Goal: Information Seeking & Learning: Understand process/instructions

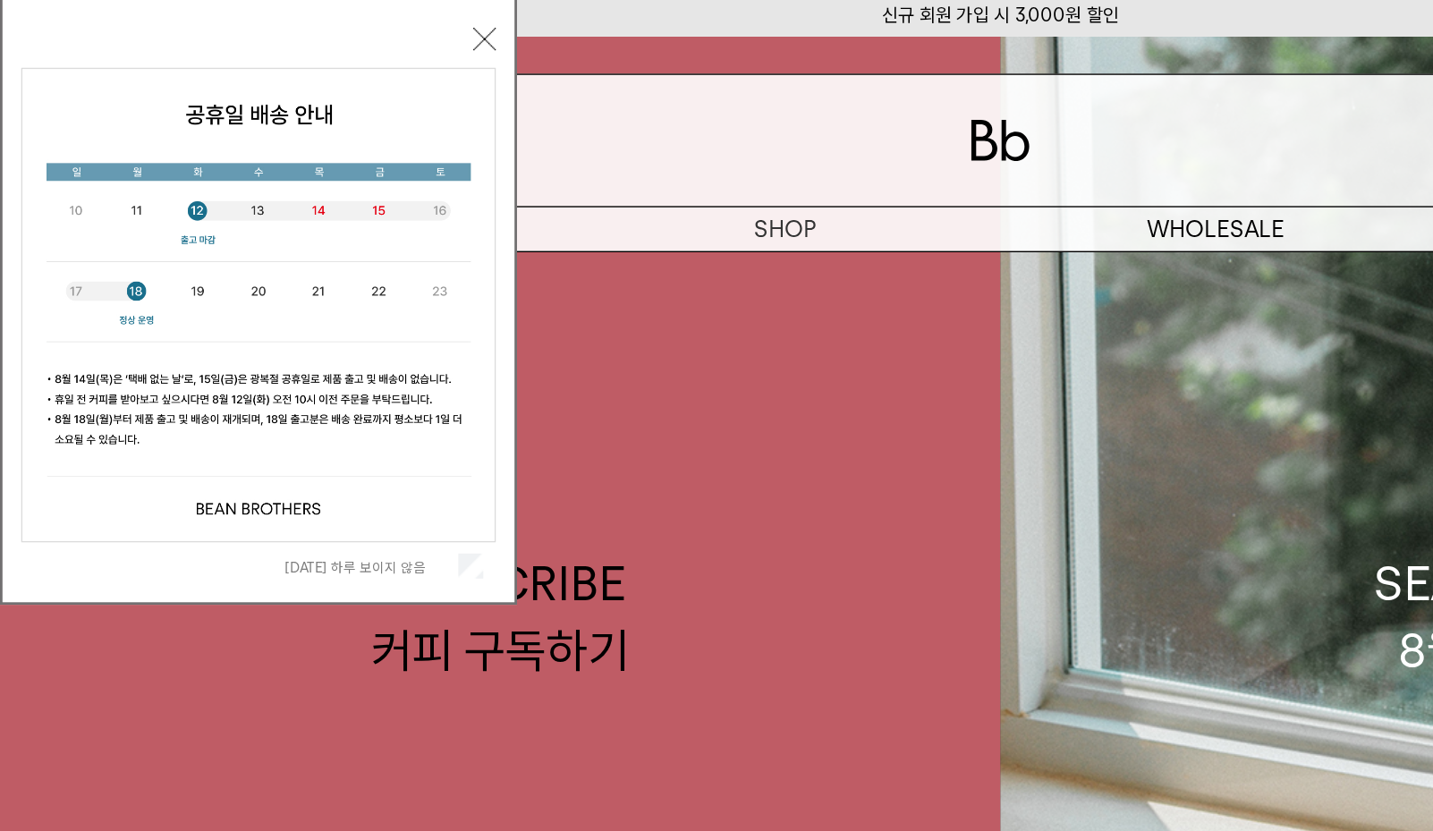
click at [346, 31] on button "닫기" at bounding box center [347, 33] width 16 height 16
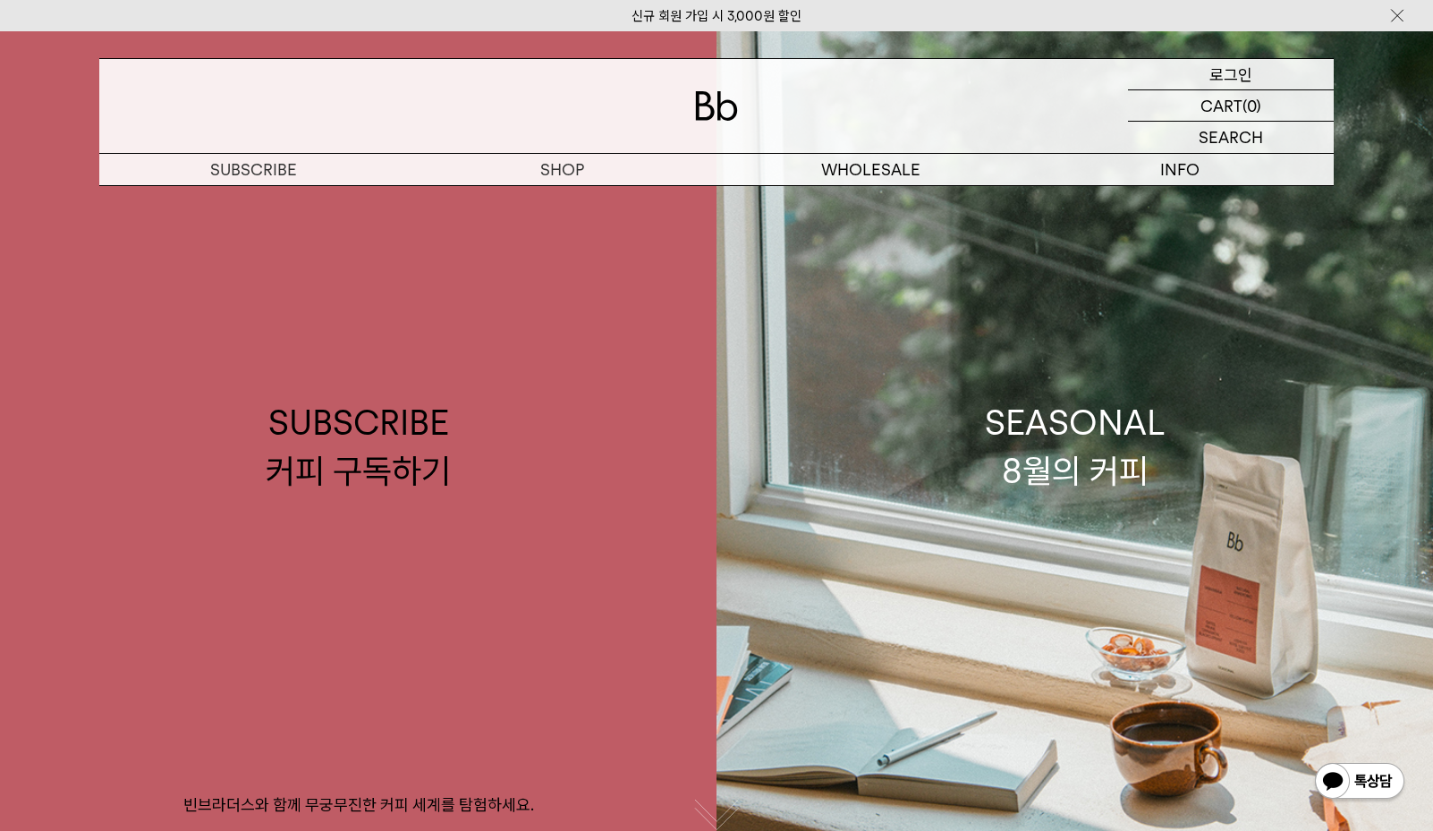
click at [1235, 73] on p "로그인" at bounding box center [1230, 74] width 43 height 30
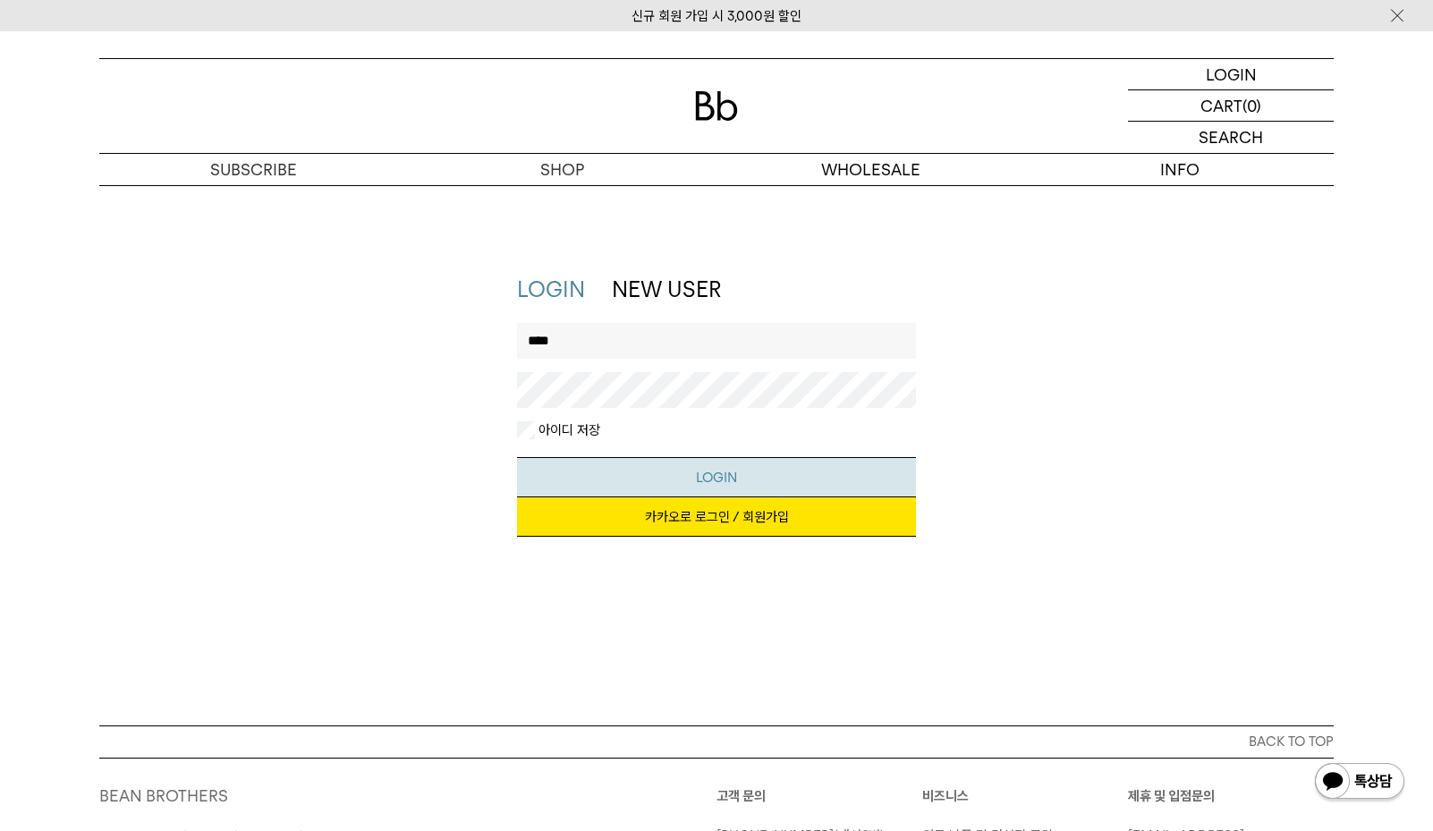
click at [684, 477] on button "LOGIN" at bounding box center [717, 477] width 400 height 40
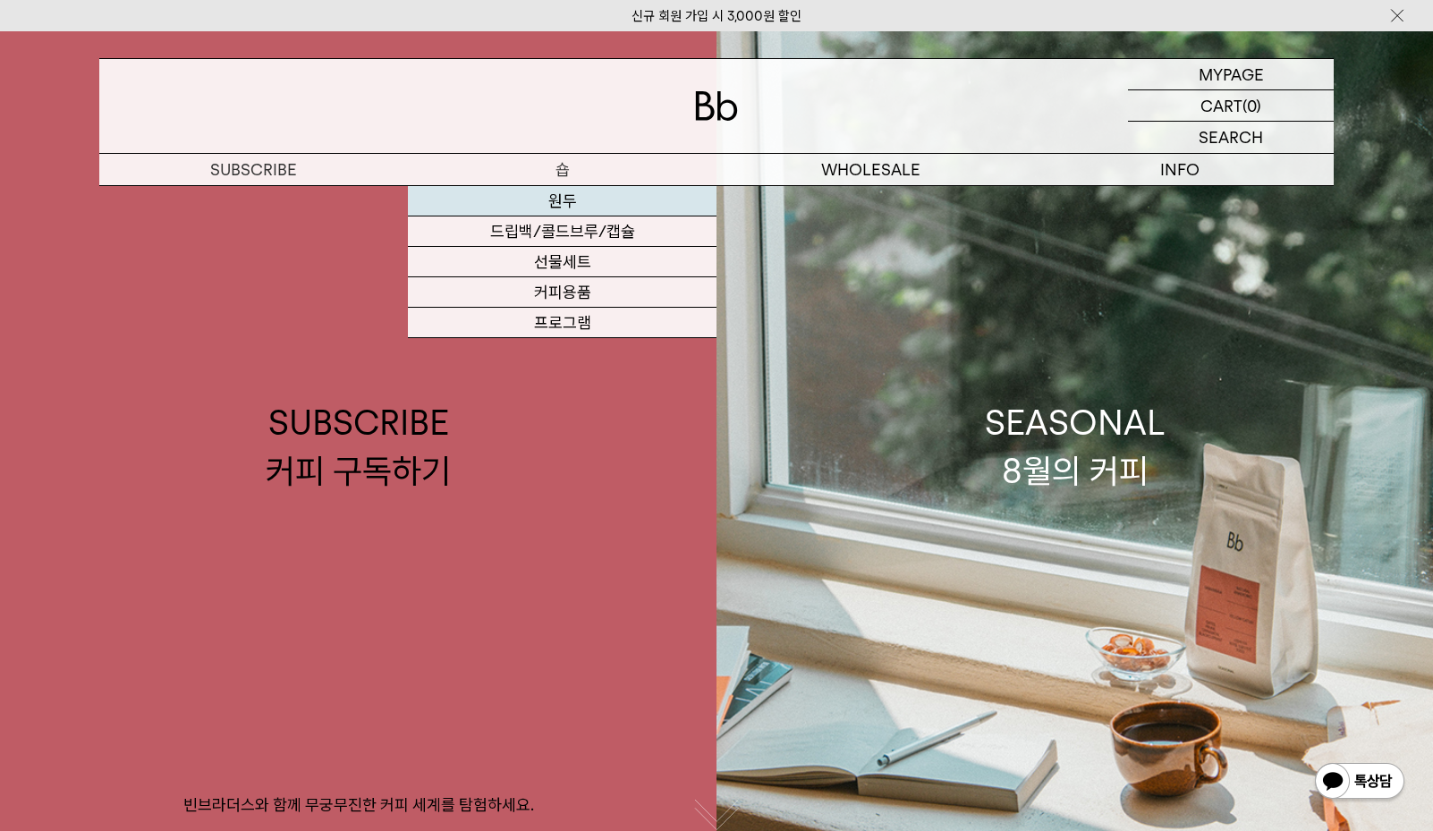
click at [565, 197] on link "원두" at bounding box center [562, 201] width 309 height 30
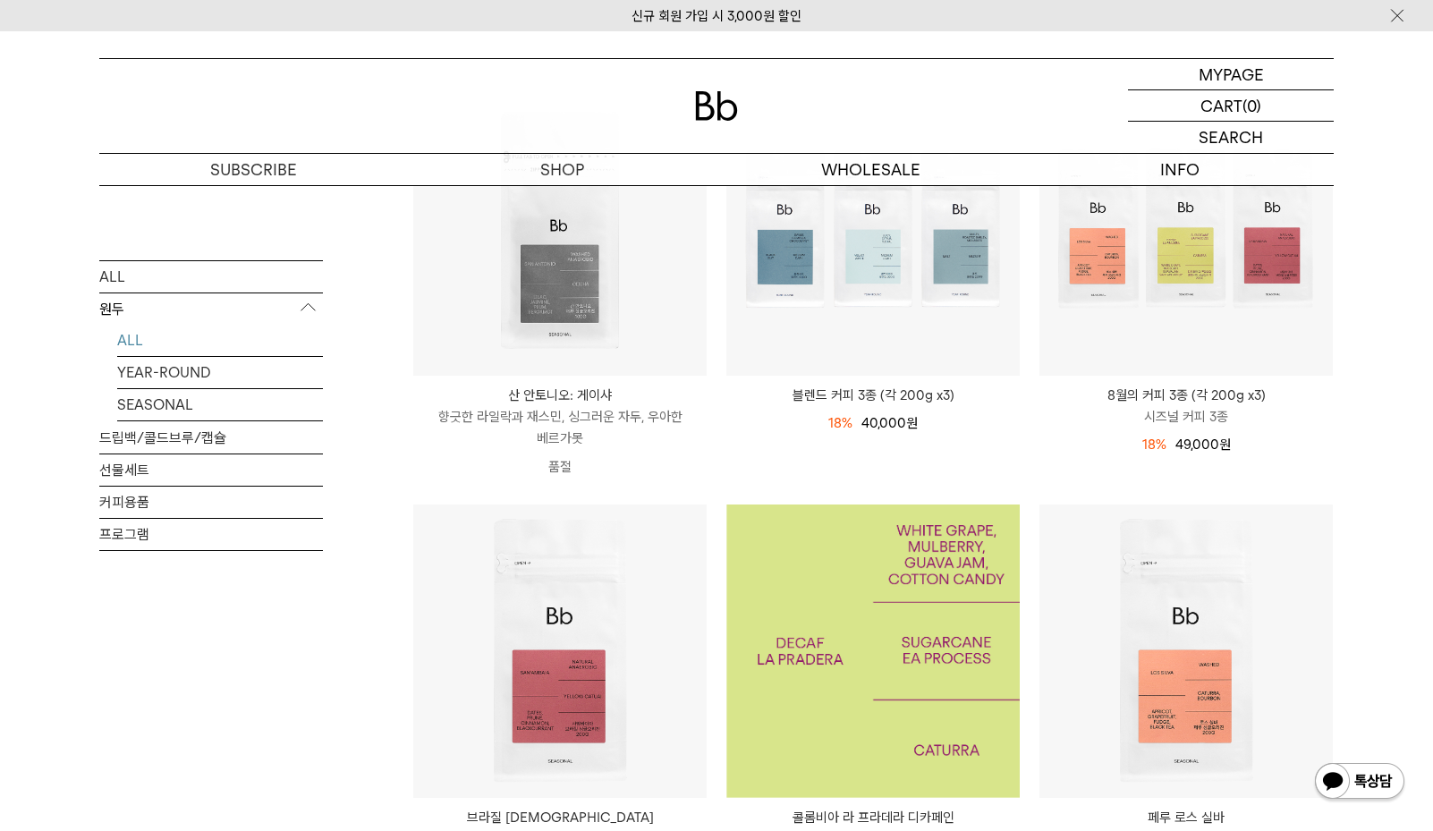
scroll to position [175, 0]
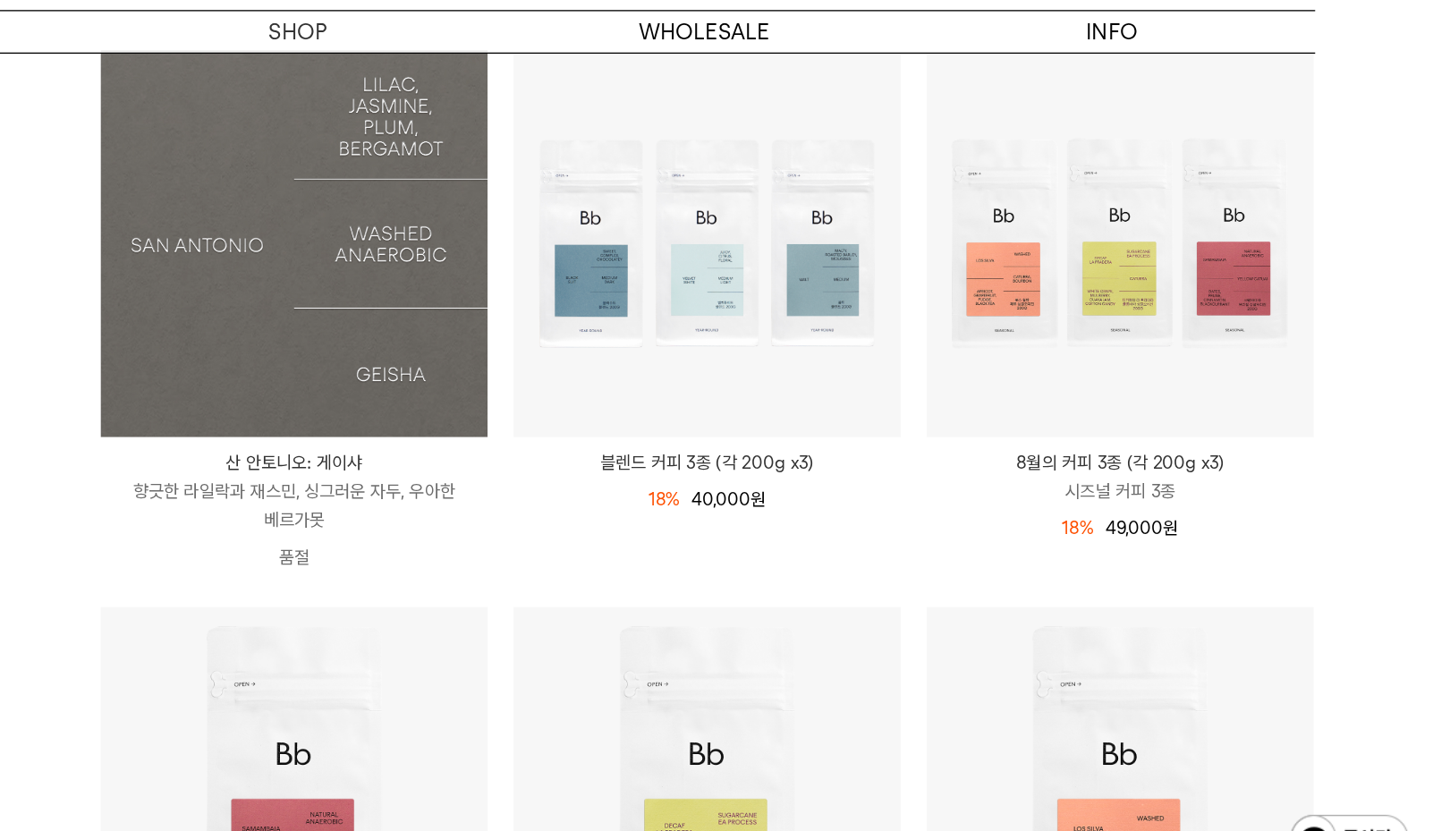
click at [518, 373] on img at bounding box center [559, 329] width 293 height 293
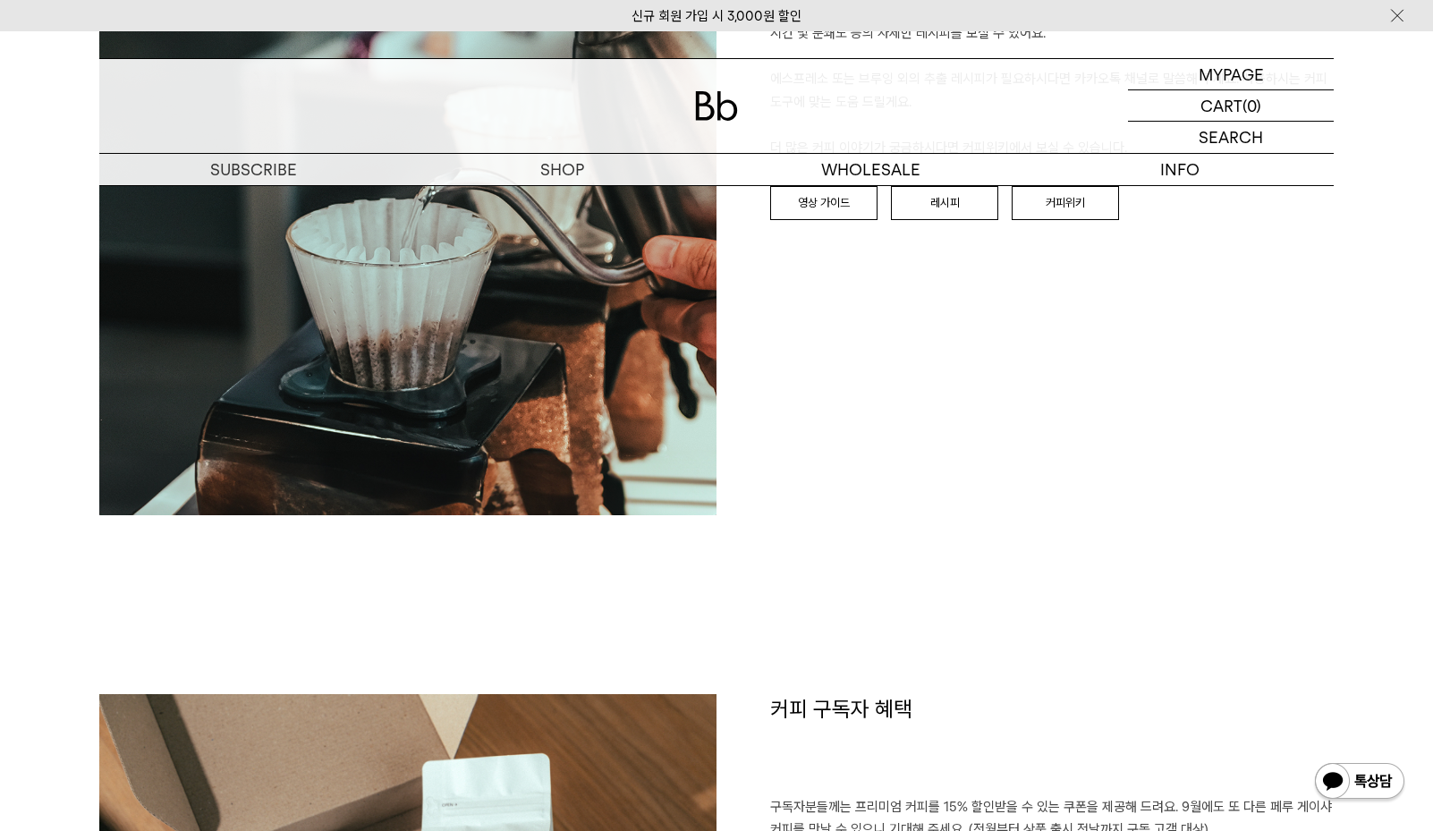
scroll to position [2101, 0]
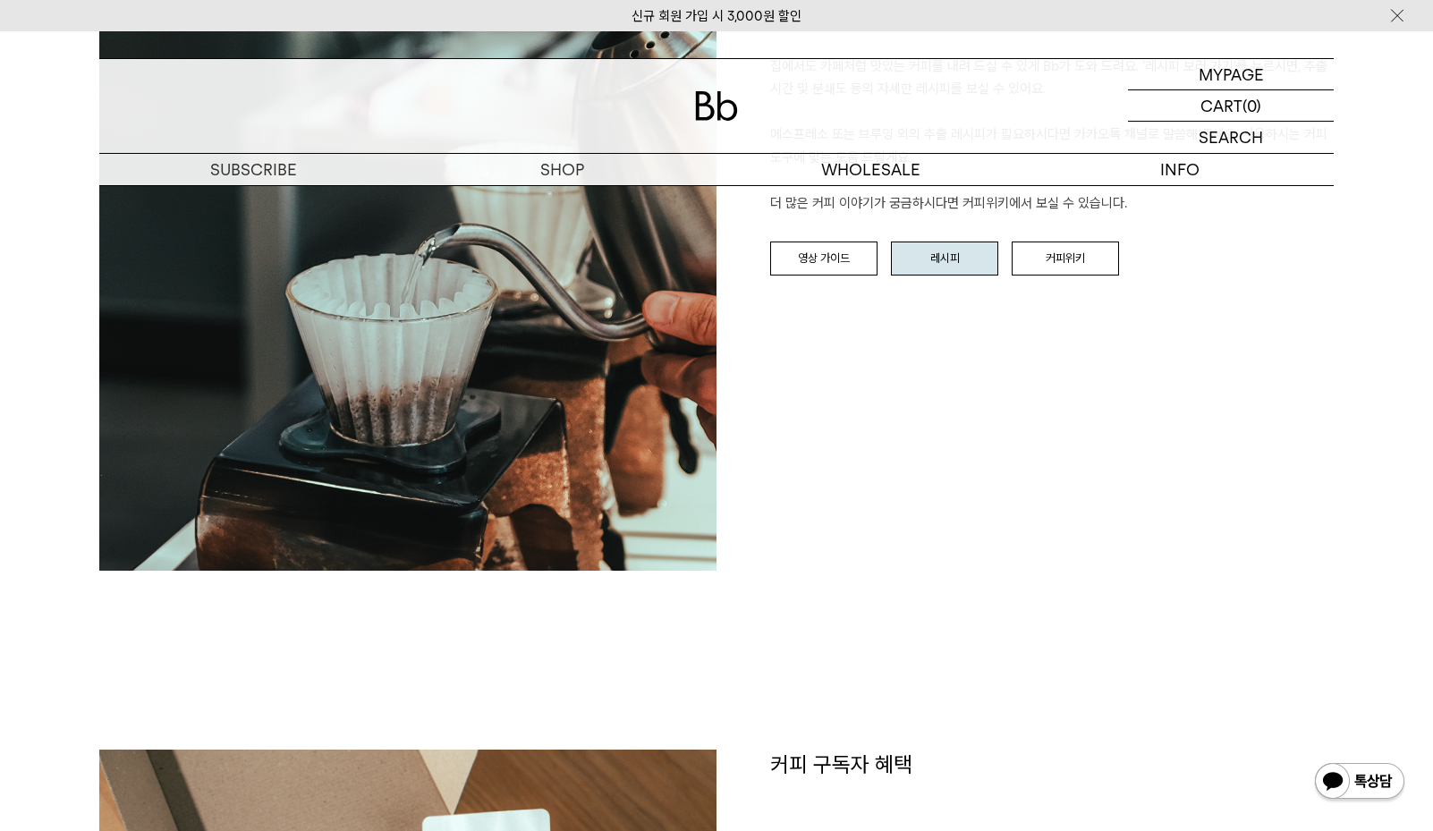
click at [941, 257] on link "레시피" at bounding box center [944, 258] width 107 height 34
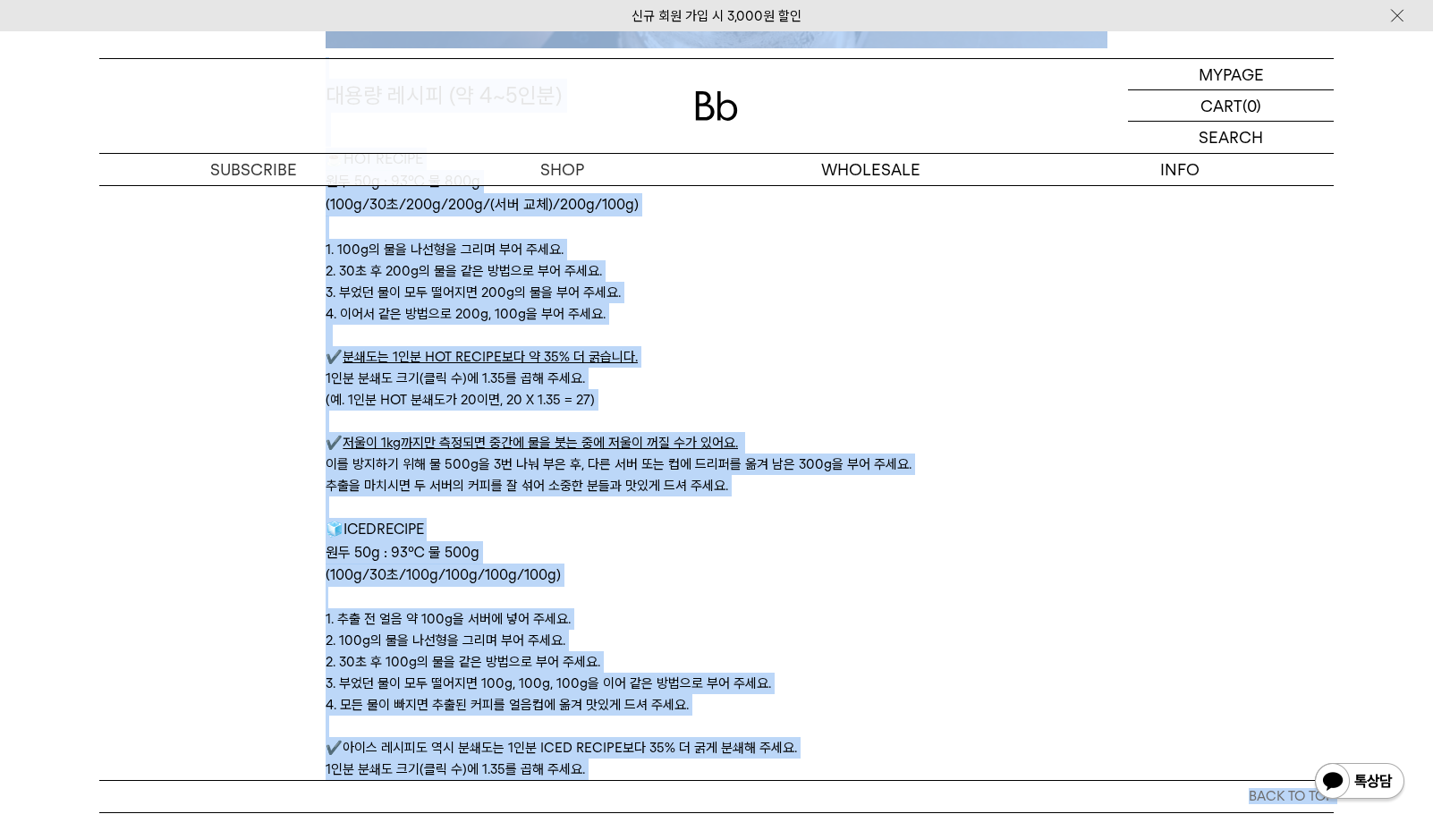
scroll to position [5975, 0]
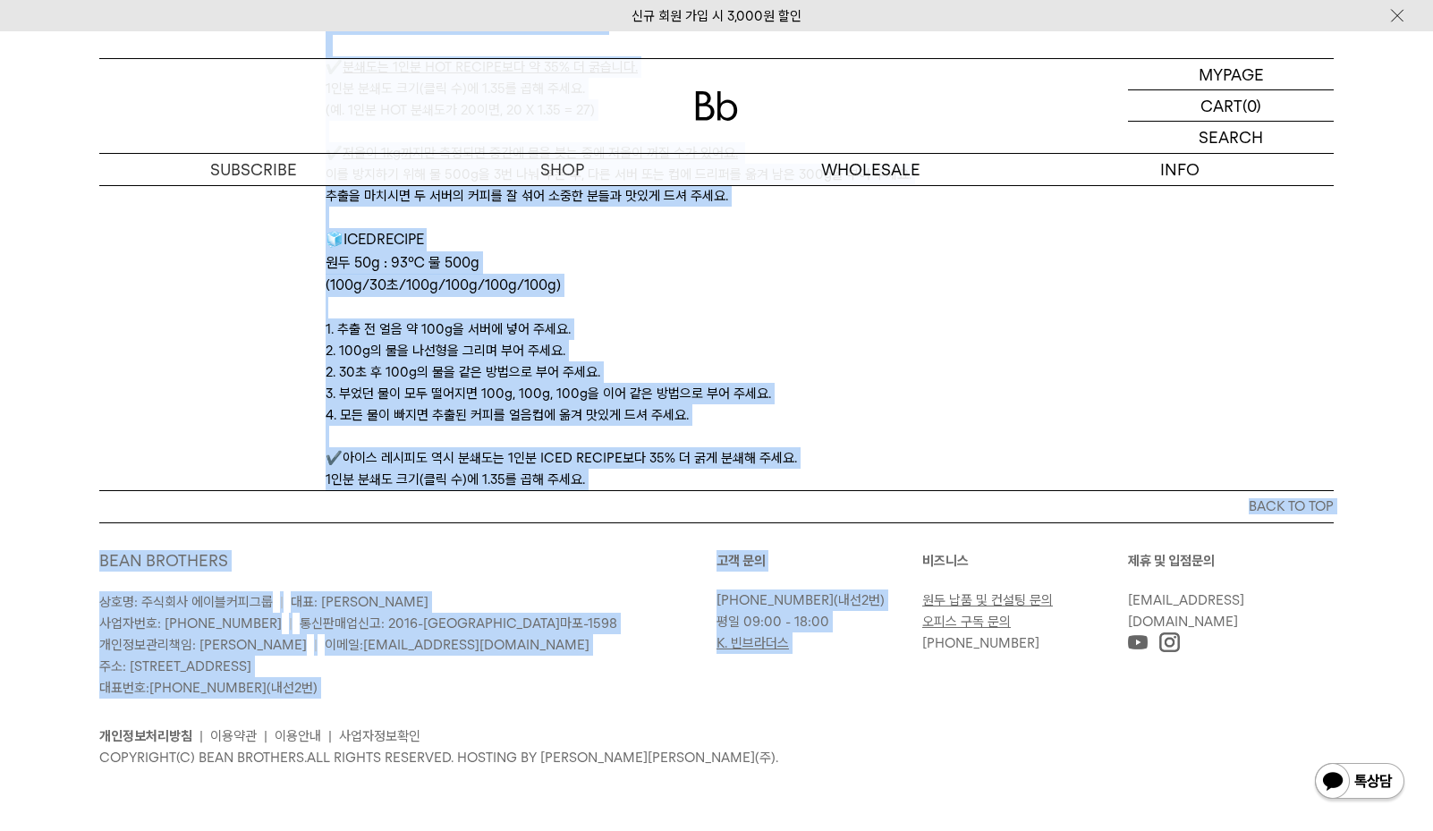
drag, startPoint x: 626, startPoint y: 287, endPoint x: 942, endPoint y: 476, distance: 367.8
